Goal: Navigation & Orientation: Find specific page/section

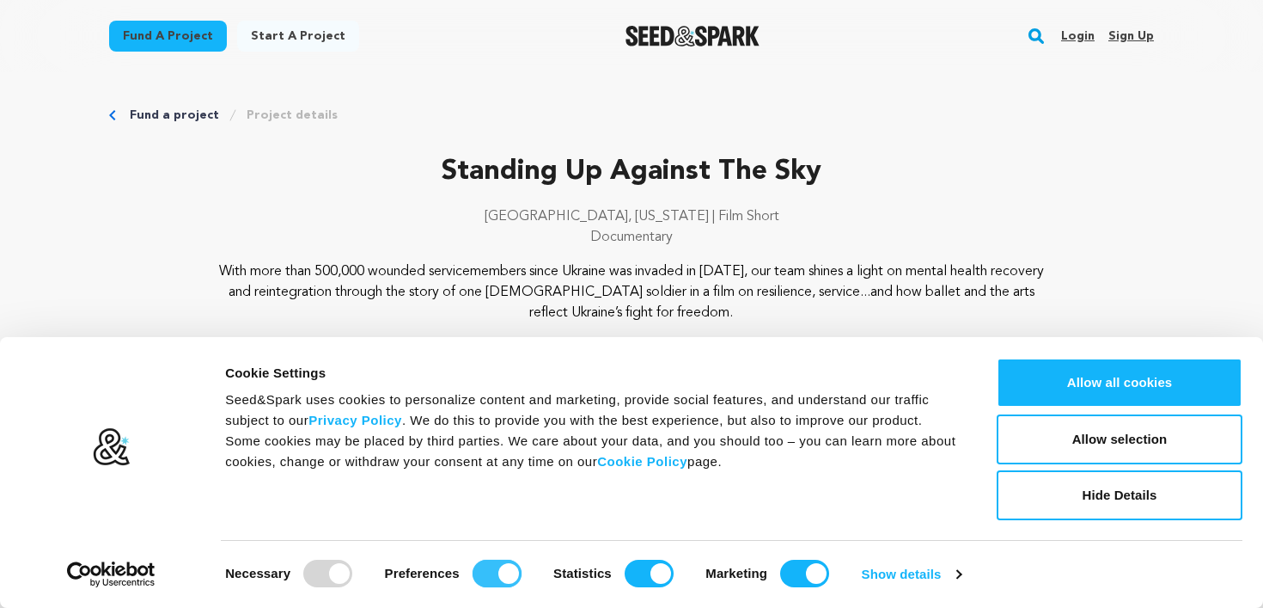
click at [510, 567] on input "Preferences" at bounding box center [497, 573] width 49 height 28
checkbox input "false"
click at [659, 574] on input "Statistics" at bounding box center [649, 573] width 49 height 28
checkbox input "false"
click at [810, 572] on input "Marketing" at bounding box center [804, 573] width 49 height 28
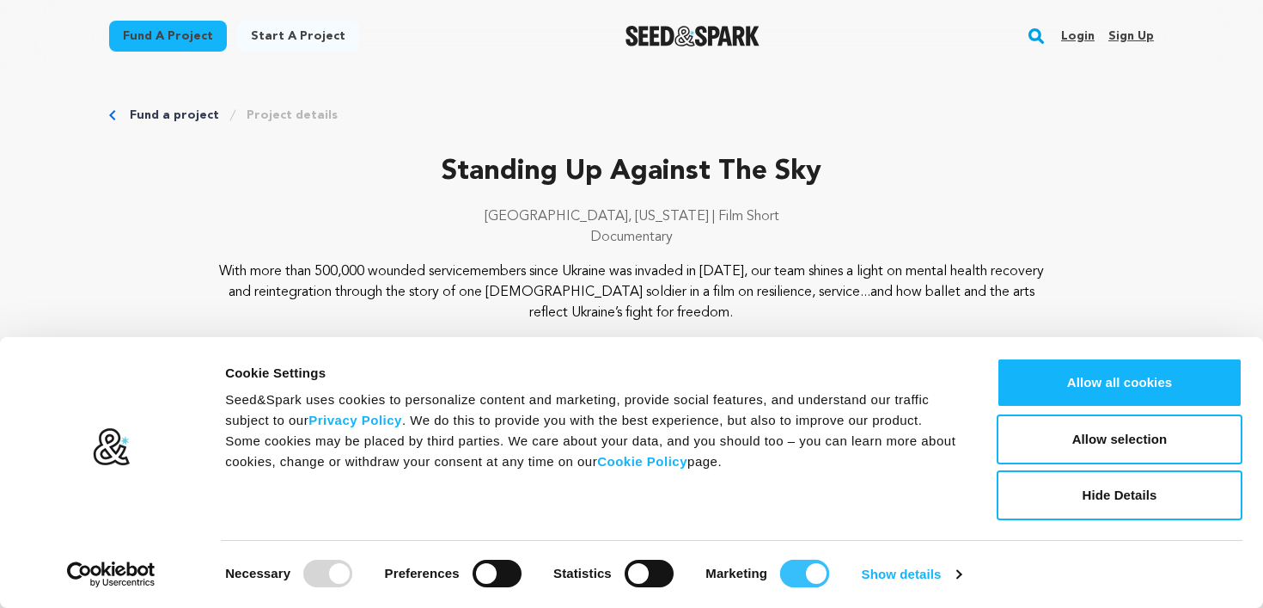
checkbox input "false"
click at [1148, 451] on button "Allow selection" at bounding box center [1120, 439] width 246 height 50
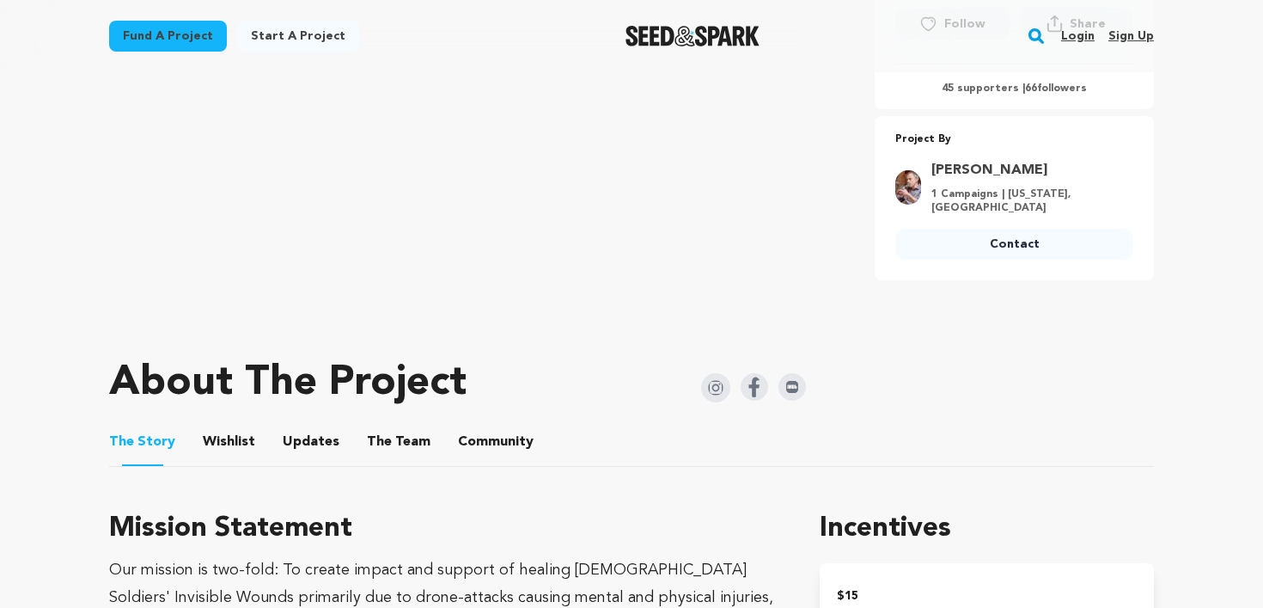
scroll to position [616, 0]
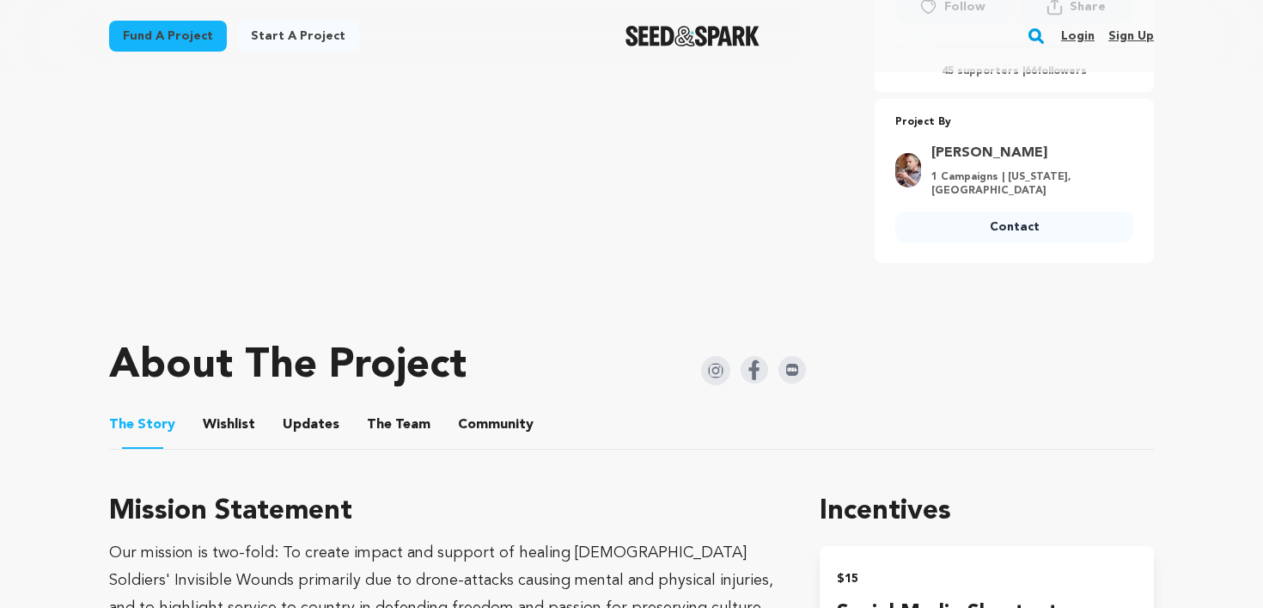
click at [229, 427] on button "Wishlist" at bounding box center [229, 427] width 41 height 41
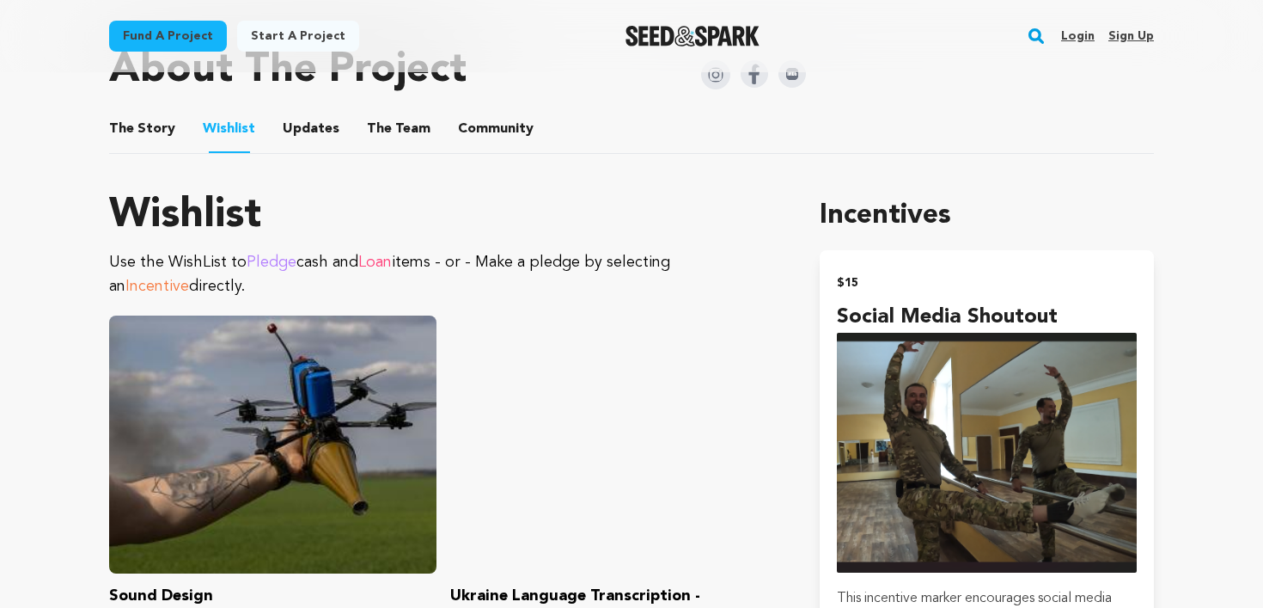
scroll to position [920, 0]
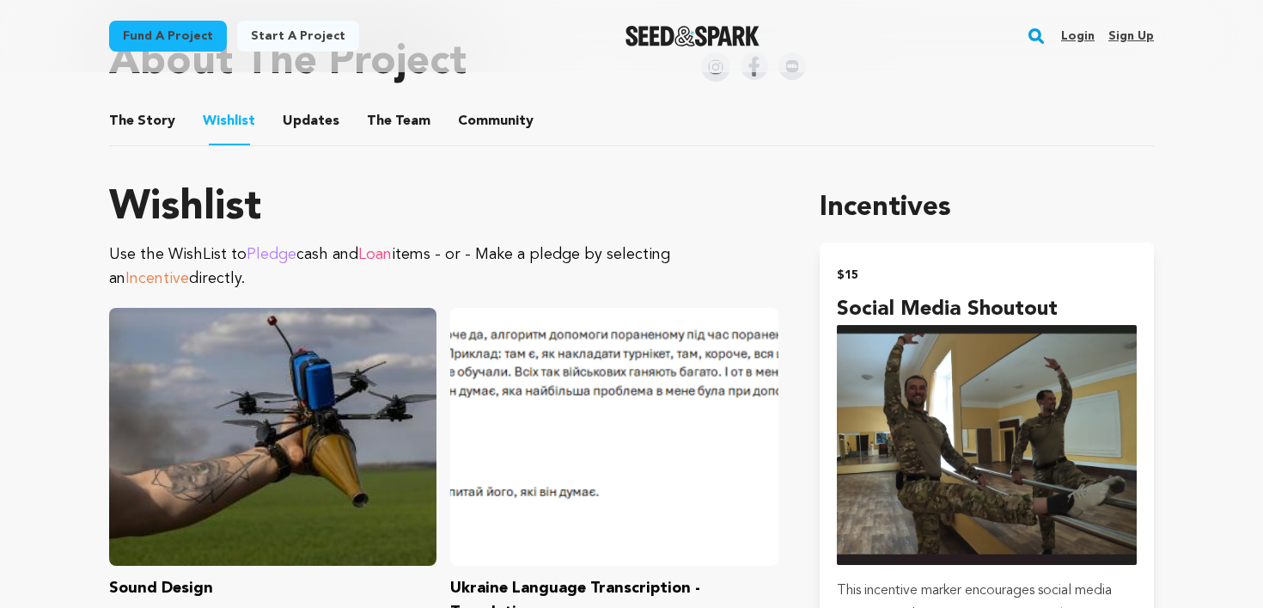
click at [318, 116] on button "Updates" at bounding box center [310, 124] width 41 height 41
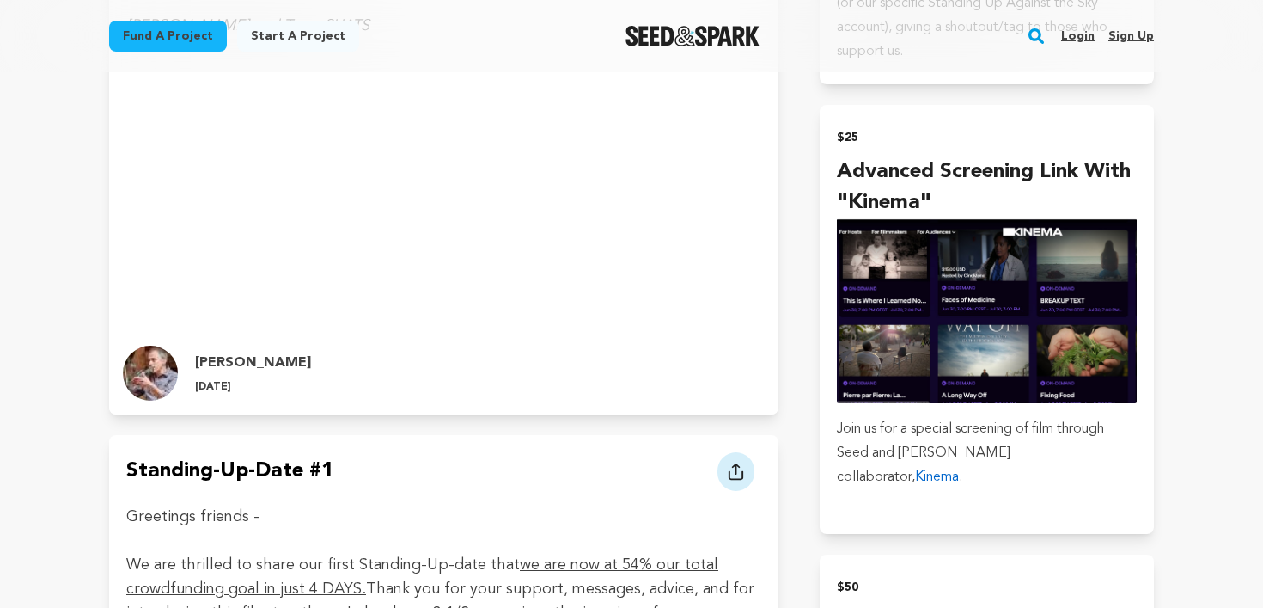
scroll to position [1561, 0]
